Goal: Information Seeking & Learning: Check status

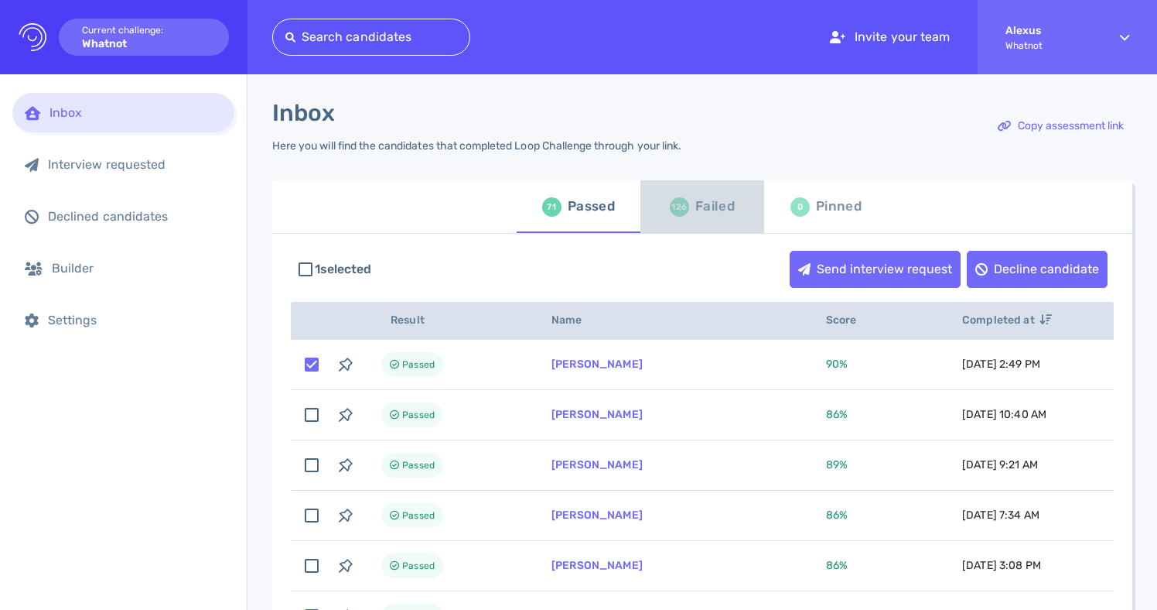
click at [673, 221] on div "126 Failed" at bounding box center [702, 206] width 65 height 43
checkbox input "false"
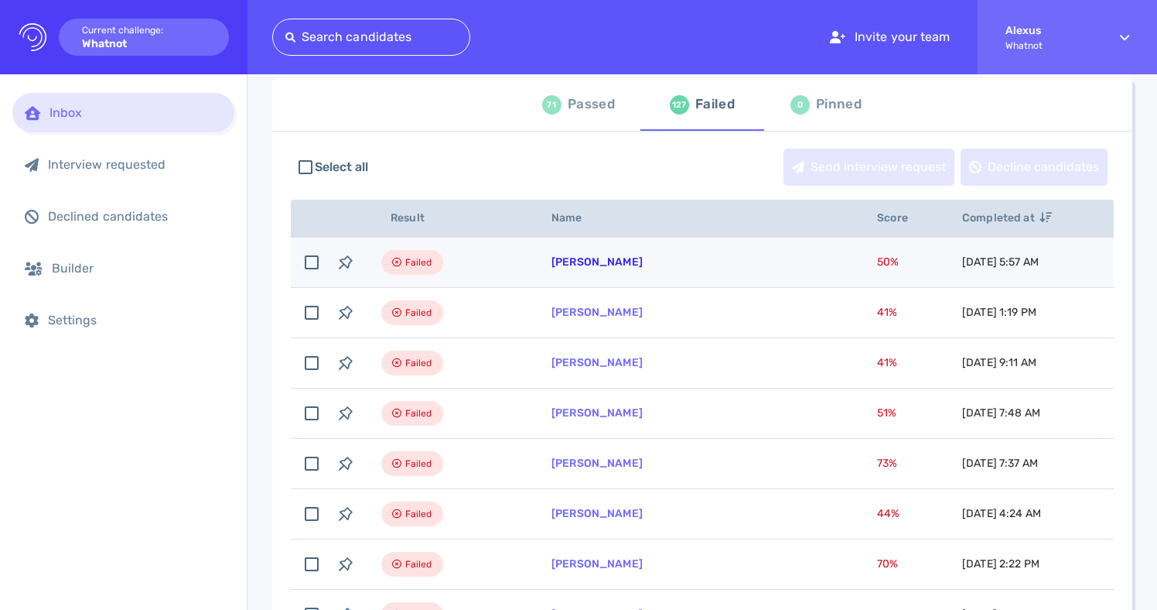
scroll to position [99, 0]
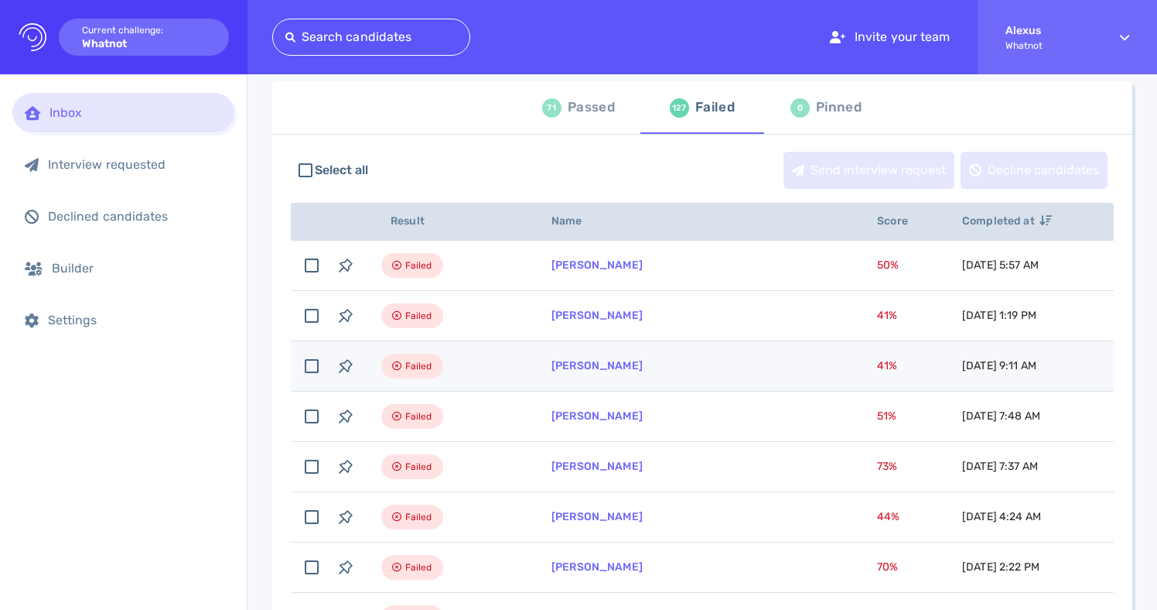
click at [591, 373] on td "[PERSON_NAME]" at bounding box center [696, 366] width 326 height 50
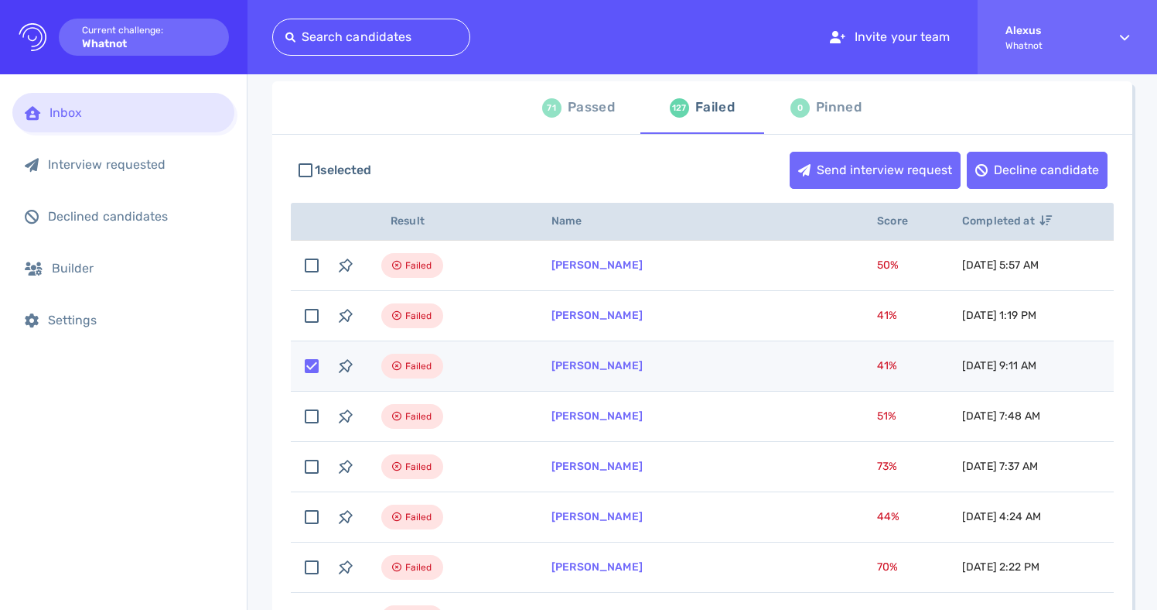
click at [591, 373] on td "[PERSON_NAME]" at bounding box center [696, 366] width 326 height 50
checkbox input "false"
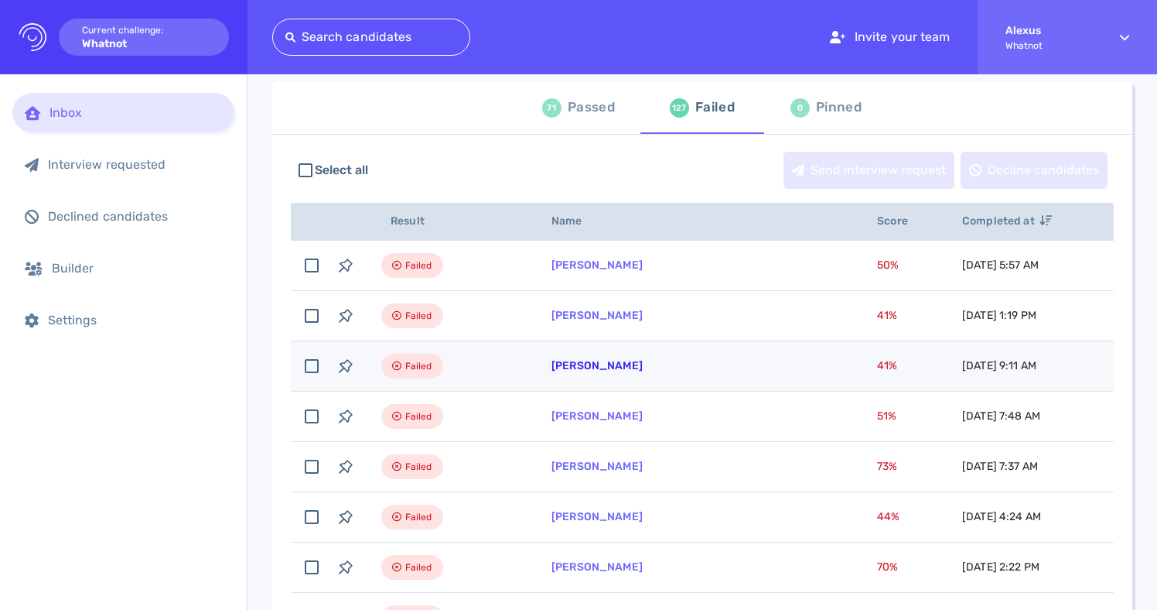
click at [582, 364] on link "[PERSON_NAME]" at bounding box center [597, 365] width 91 height 13
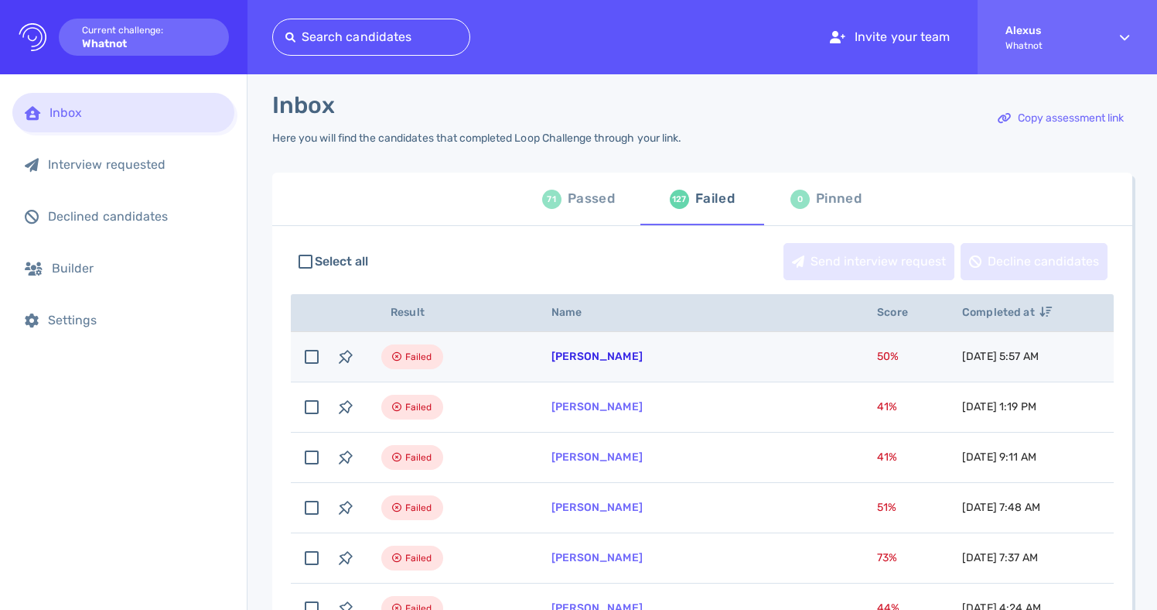
scroll to position [0, 0]
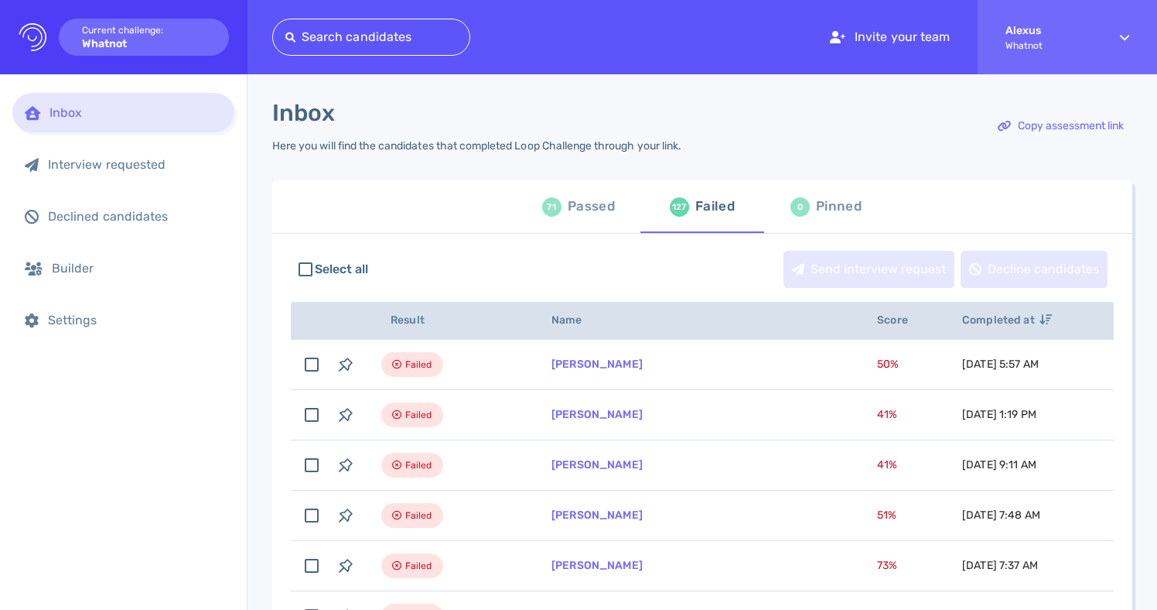
click at [577, 217] on div "Passed" at bounding box center [591, 206] width 47 height 23
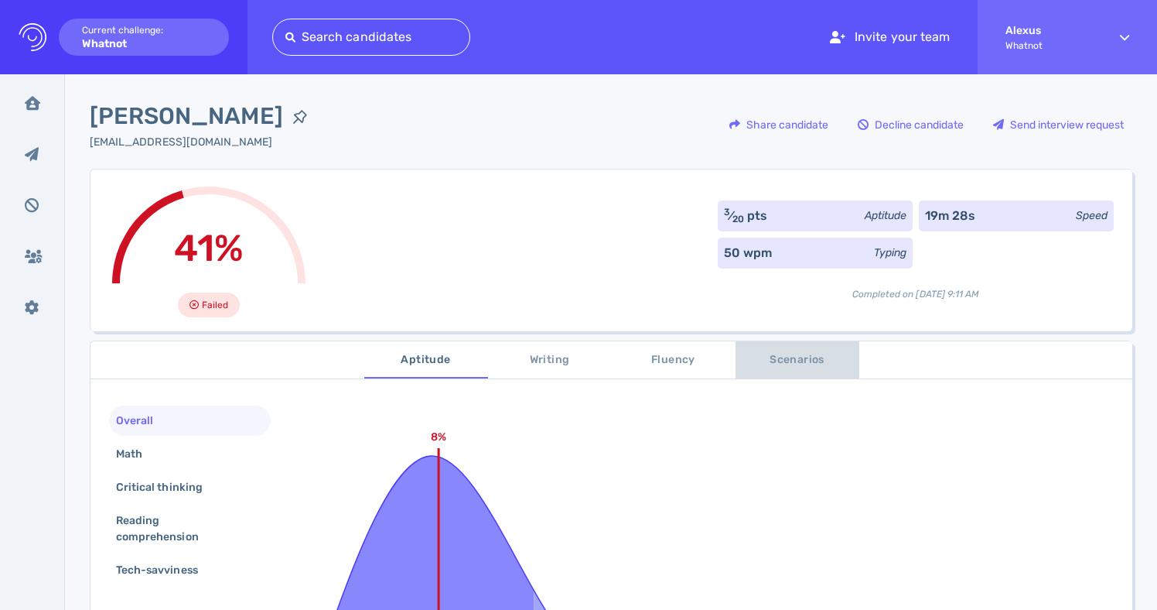
click at [768, 369] on button "Scenarios" at bounding box center [798, 359] width 124 height 37
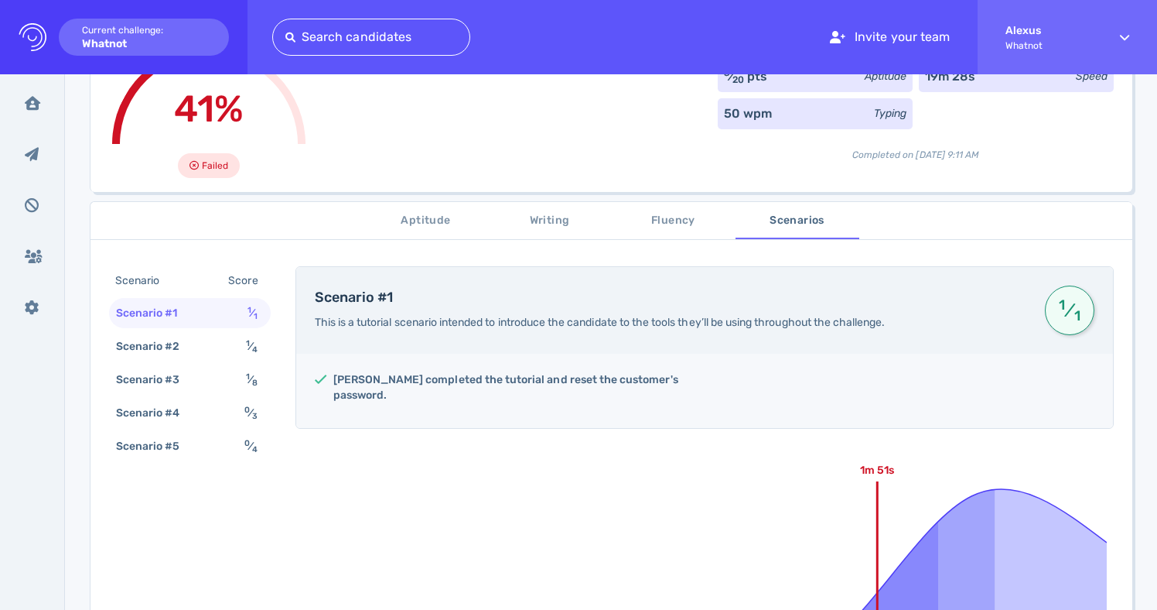
scroll to position [107, 0]
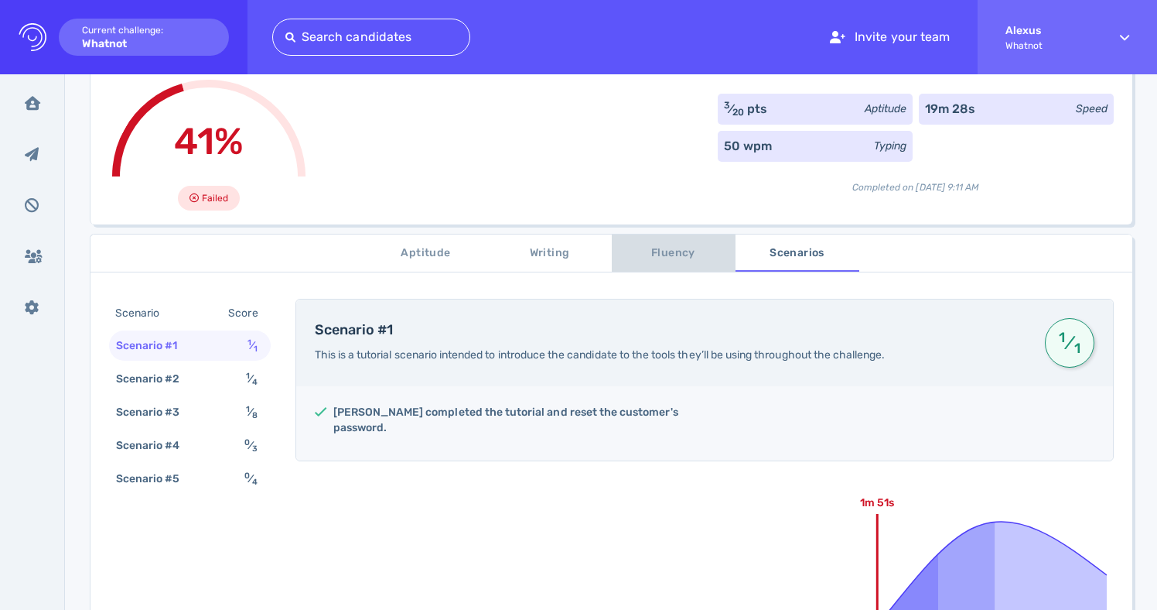
click at [661, 255] on span "Fluency" at bounding box center [673, 253] width 105 height 19
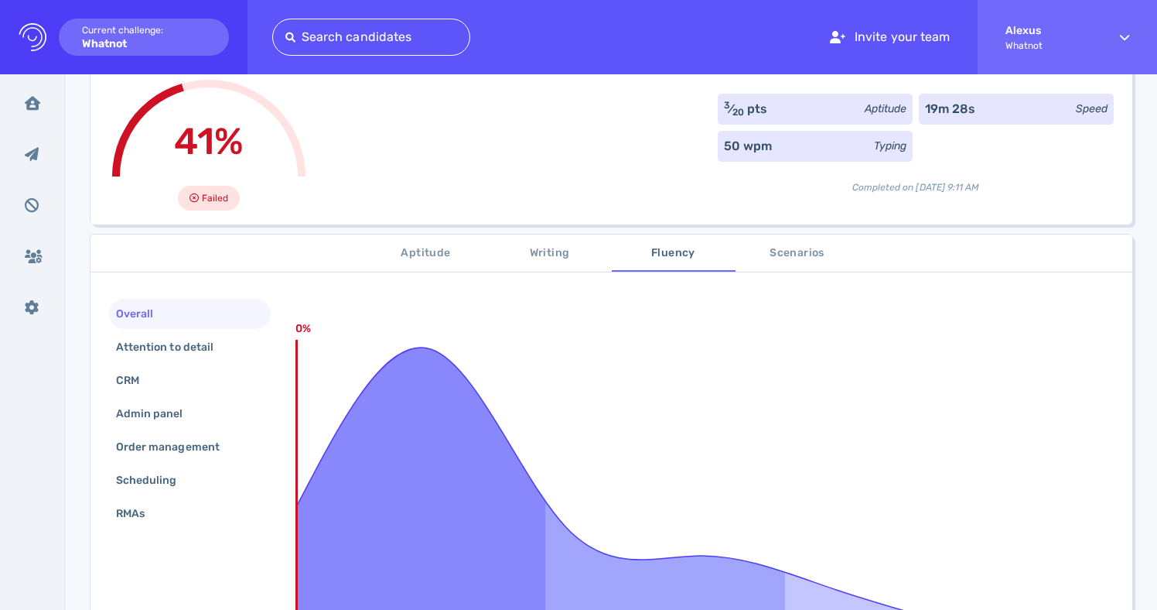
click at [754, 263] on button "Scenarios" at bounding box center [798, 252] width 124 height 37
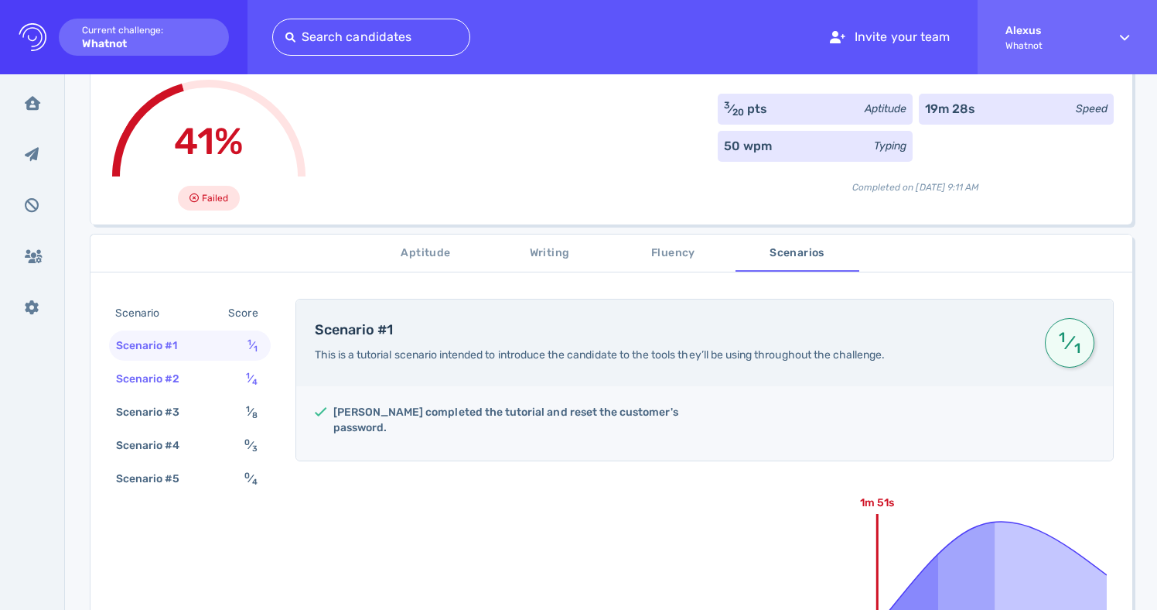
click at [234, 374] on div "Scenario #2 1 ⁄ 4" at bounding box center [190, 379] width 162 height 30
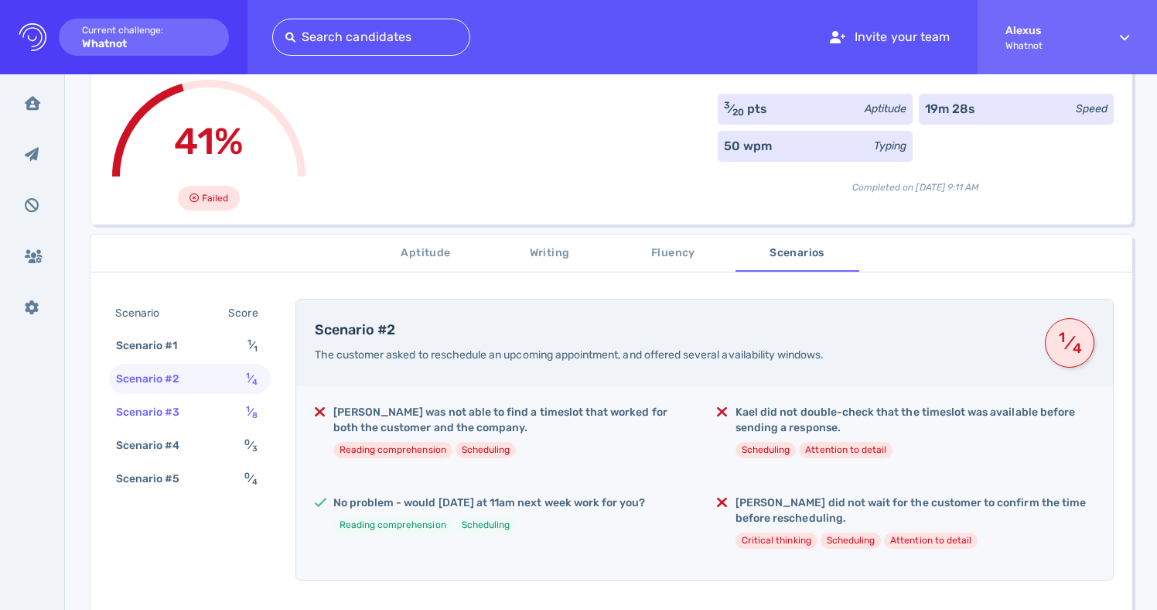
click at [232, 405] on div "Scenario #3 1 ⁄ 8" at bounding box center [190, 412] width 162 height 30
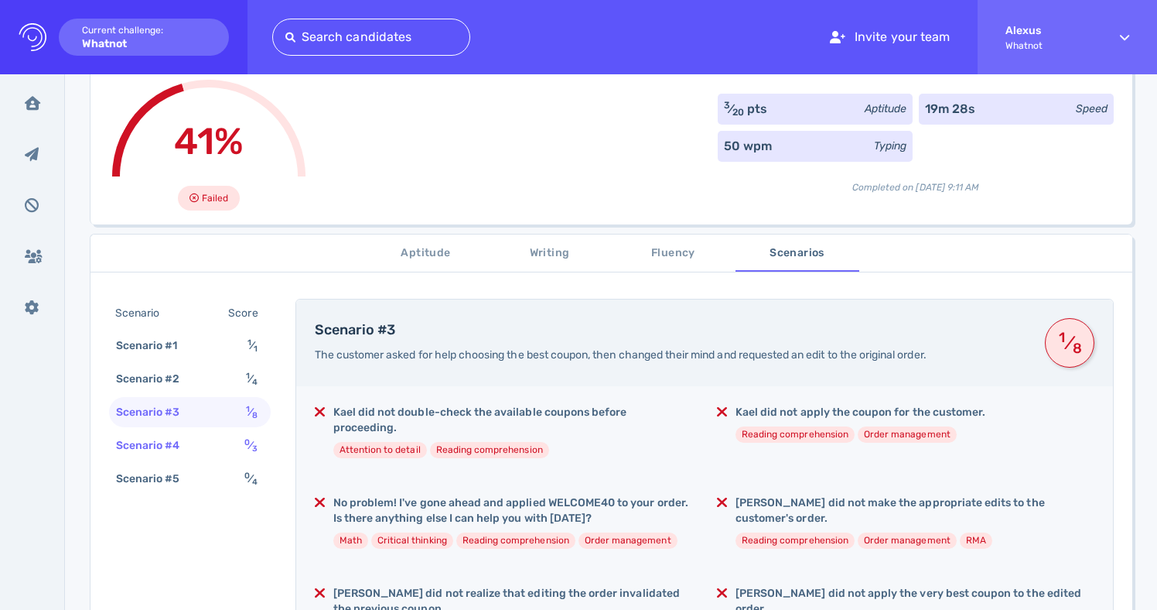
click at [232, 437] on div "Scenario #4 0 ⁄ 3" at bounding box center [190, 445] width 162 height 30
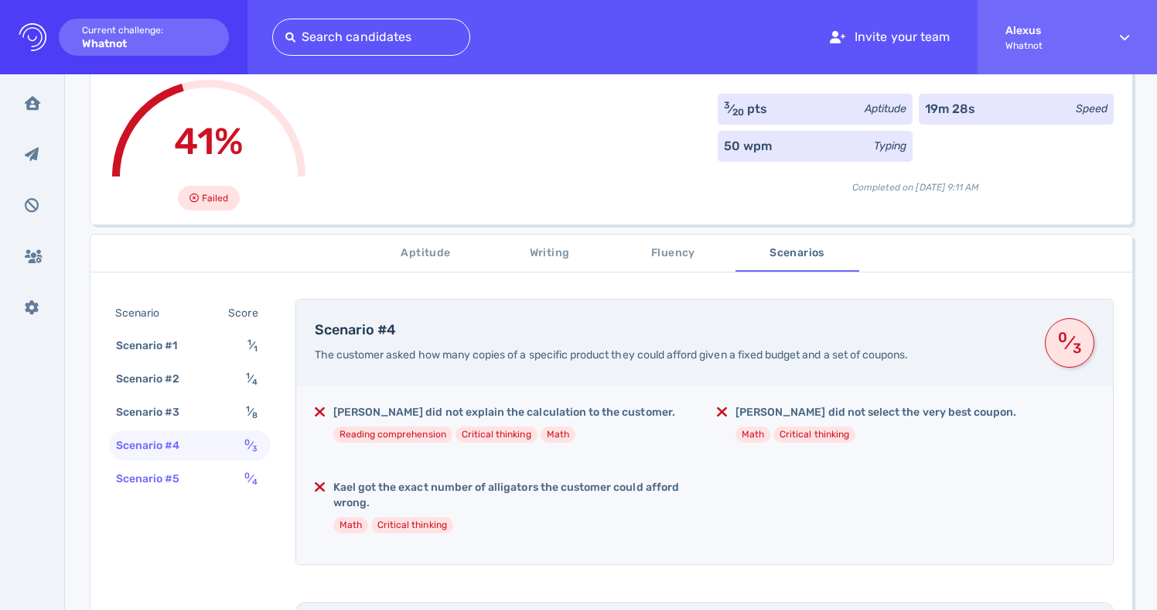
click at [235, 471] on div "Scenario #5 0 ⁄ 4" at bounding box center [190, 478] width 162 height 30
